Goal: Find contact information: Obtain details needed to contact an individual or organization

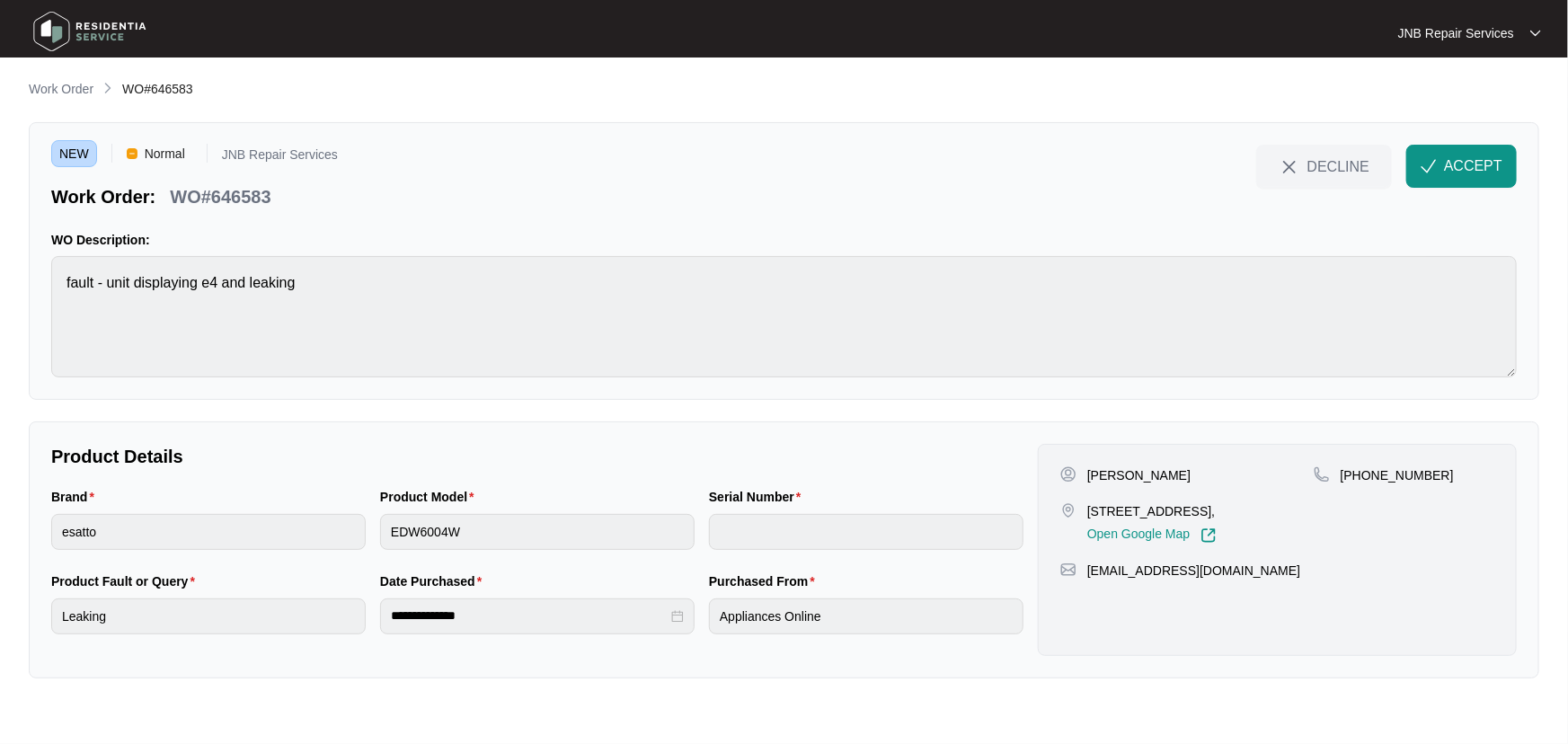
drag, startPoint x: 1161, startPoint y: 477, endPoint x: 1089, endPoint y: 480, distance: 72.1
click at [1089, 480] on div "[PERSON_NAME]" at bounding box center [1187, 476] width 254 height 18
copy p "[PERSON_NAME]"
drag, startPoint x: 1258, startPoint y: 510, endPoint x: 1082, endPoint y: 504, distance: 176.1
click at [1082, 504] on div "[STREET_ADDRESS], Open Google Map" at bounding box center [1187, 524] width 254 height 41
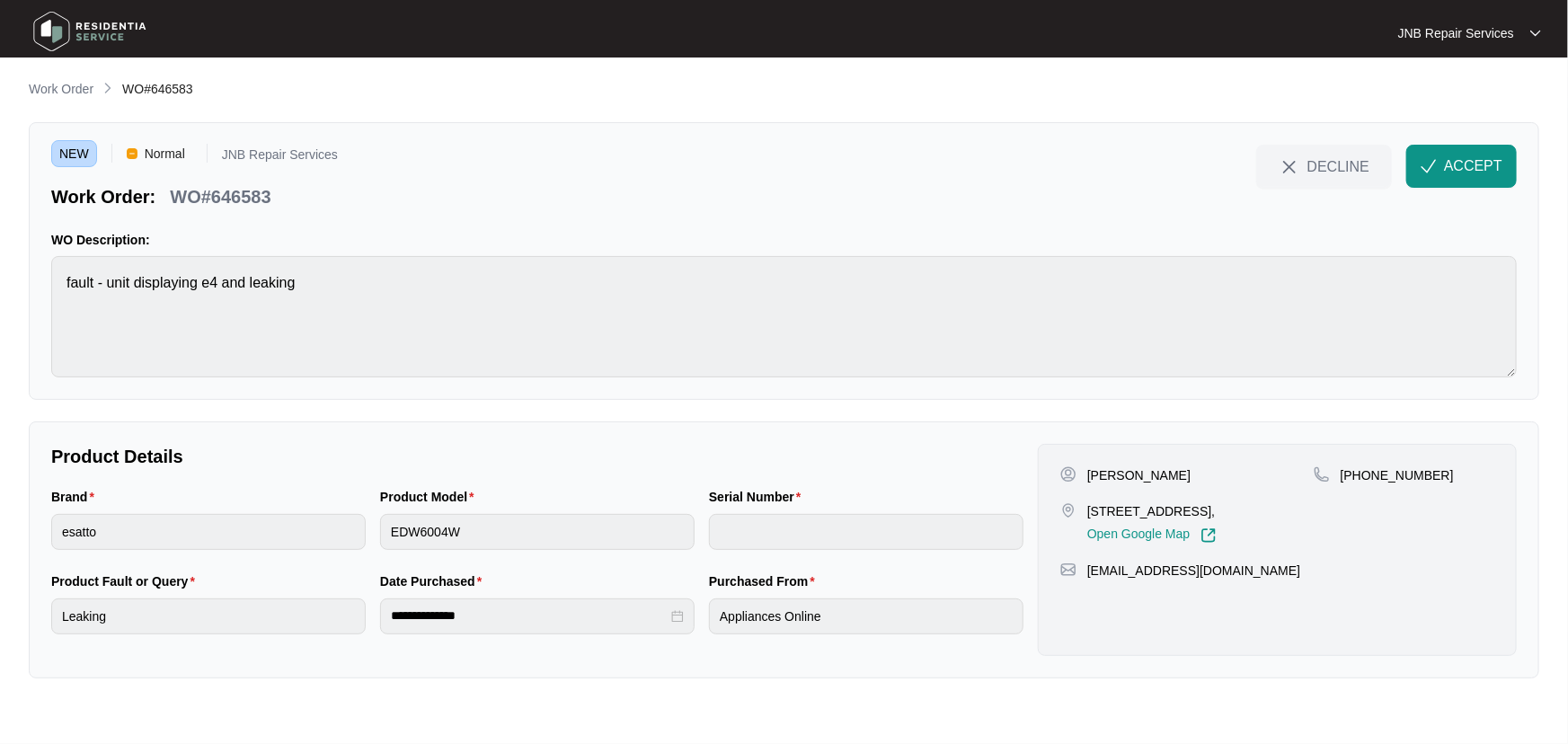
drag, startPoint x: 1292, startPoint y: 509, endPoint x: 1088, endPoint y: 513, distance: 204.0
click at [1088, 513] on p "[STREET_ADDRESS]," at bounding box center [1152, 512] width 129 height 18
copy p "[STREET_ADDRESS]"
drag, startPoint x: 1426, startPoint y: 473, endPoint x: 1363, endPoint y: 473, distance: 63.0
click at [1363, 473] on div "[PHONE_NUMBER]" at bounding box center [1403, 476] width 181 height 18
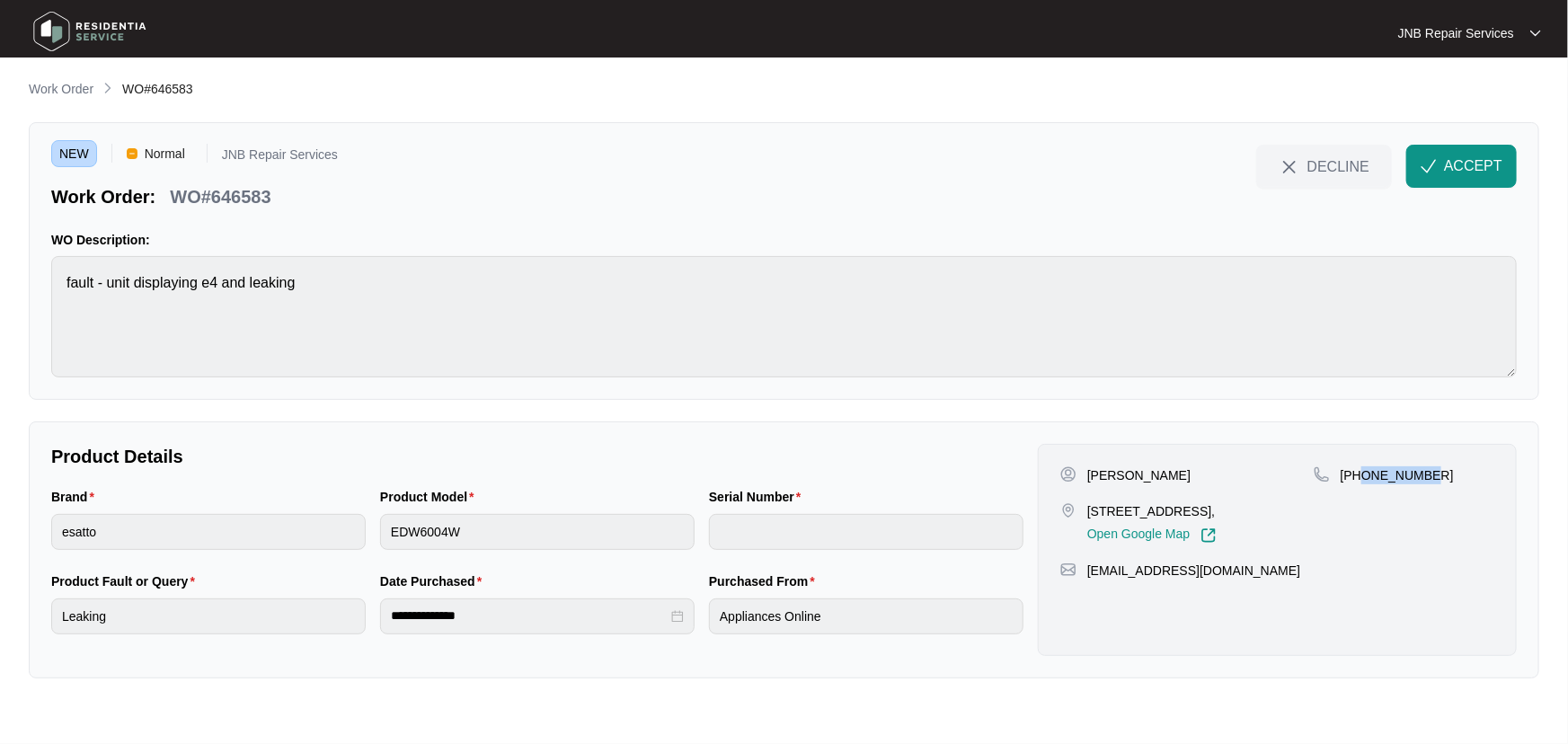
copy p "405592312"
click at [753, 457] on p "Product Details" at bounding box center [537, 457] width 972 height 25
click at [1467, 165] on span "ACCEPT" at bounding box center [1473, 166] width 58 height 22
